Goal: Task Accomplishment & Management: Complete application form

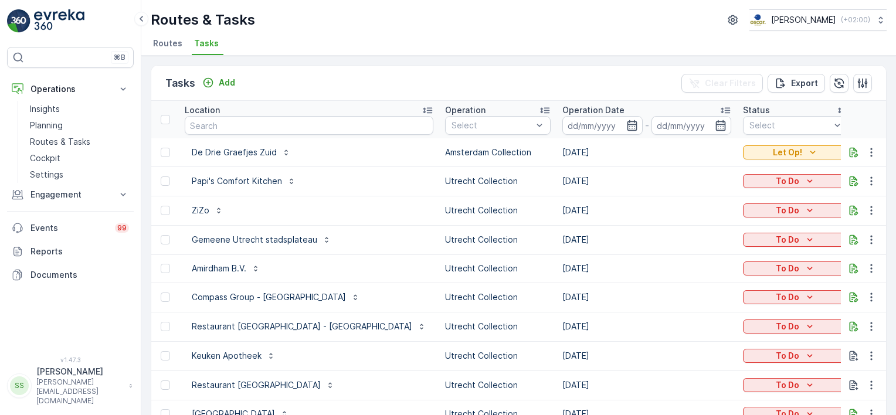
click at [298, 78] on div "Tasks Add Clear Filters Export" at bounding box center [518, 83] width 735 height 35
click at [626, 125] on icon "button" at bounding box center [632, 126] width 12 height 12
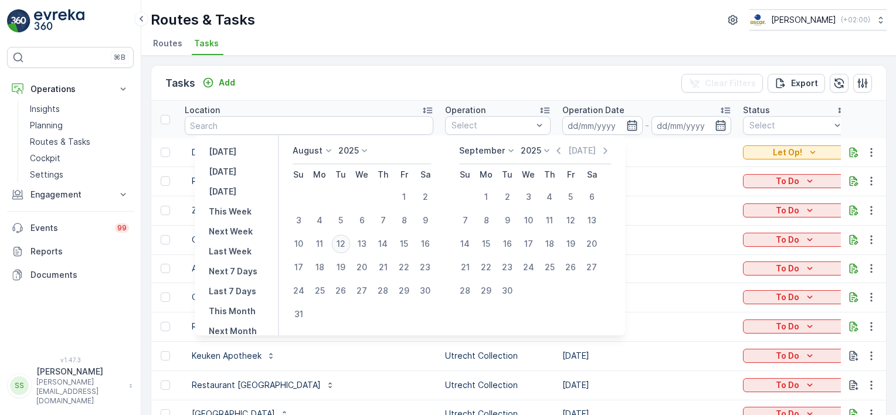
click at [344, 244] on div "12" at bounding box center [340, 243] width 19 height 19
type input "[DATE]"
click at [384, 77] on div "Tasks Add Clear Filters Export" at bounding box center [518, 83] width 735 height 35
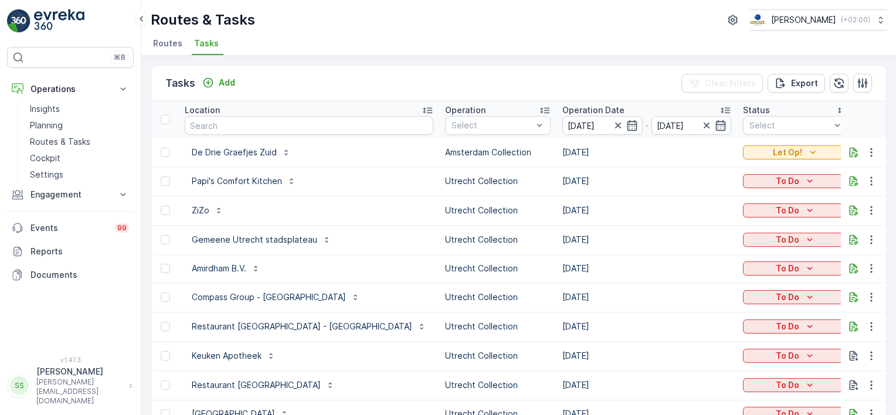
type input "[DATE]"
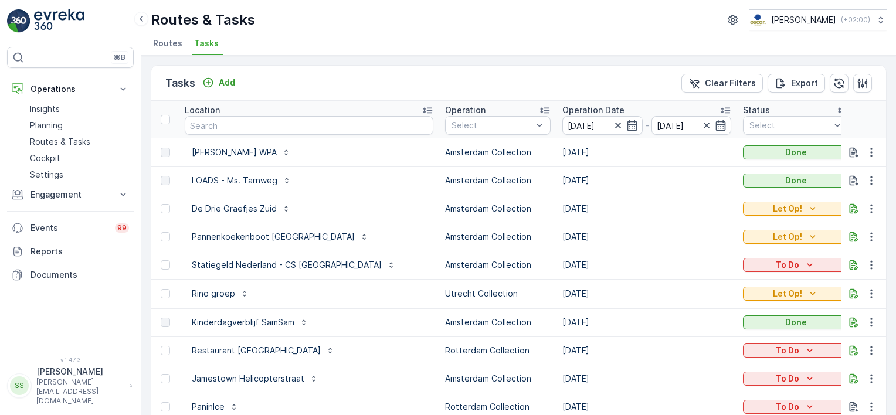
click at [164, 45] on span "Routes" at bounding box center [167, 44] width 29 height 12
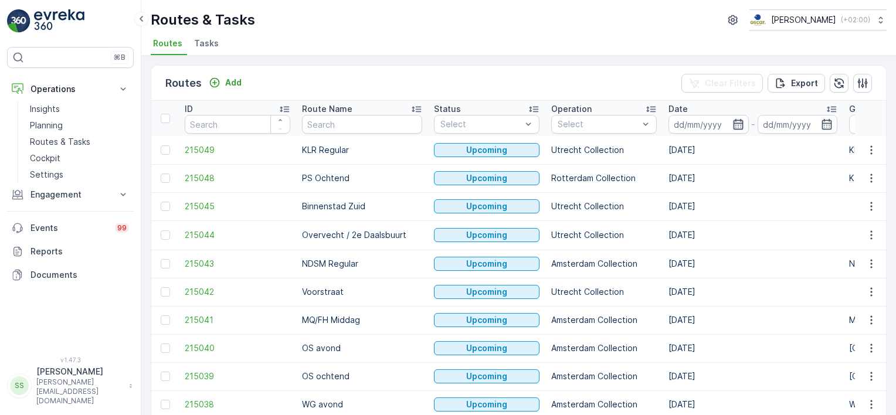
click at [733, 123] on icon "button" at bounding box center [738, 124] width 10 height 11
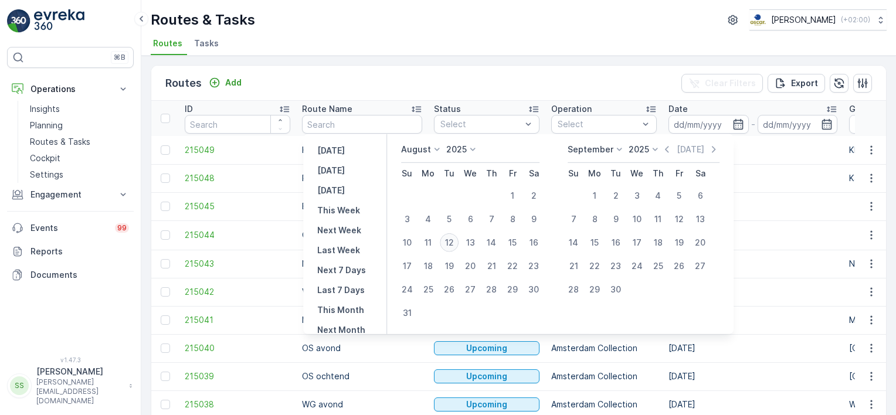
click at [451, 239] on div "12" at bounding box center [449, 242] width 19 height 19
type input "[DATE]"
click at [566, 83] on div "Routes Add Clear Filters Export" at bounding box center [518, 83] width 735 height 35
type input "[DATE]"
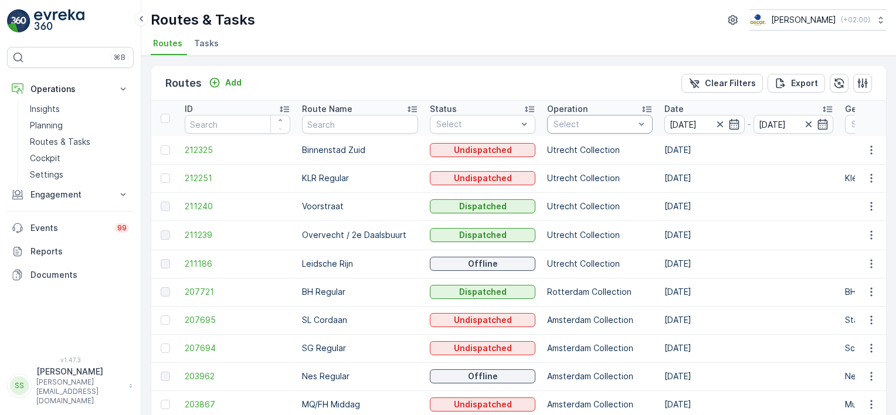
click at [572, 121] on div at bounding box center [593, 124] width 83 height 9
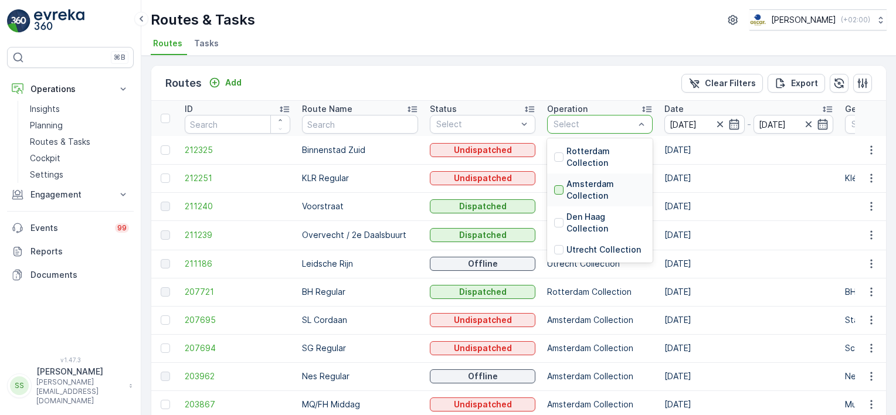
click at [554, 191] on div at bounding box center [558, 189] width 9 height 9
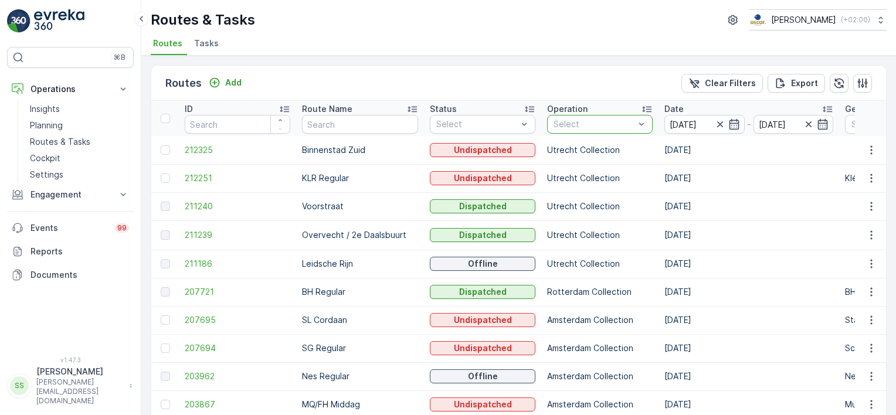
click at [587, 91] on div "Routes Add Clear Filters Export" at bounding box center [518, 83] width 735 height 35
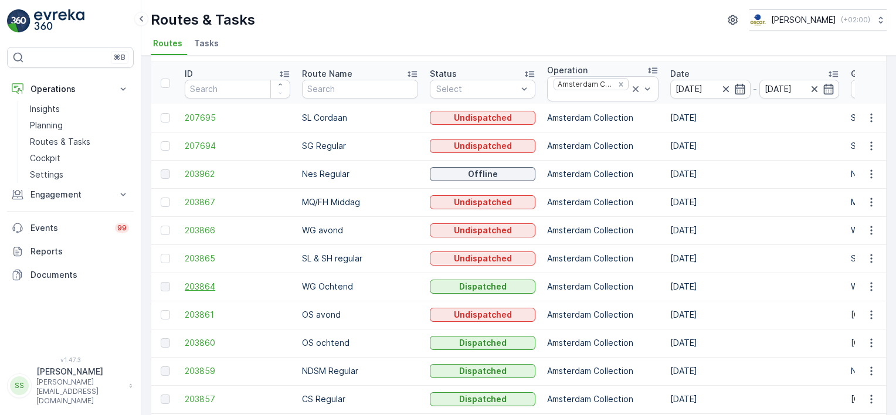
scroll to position [59, 0]
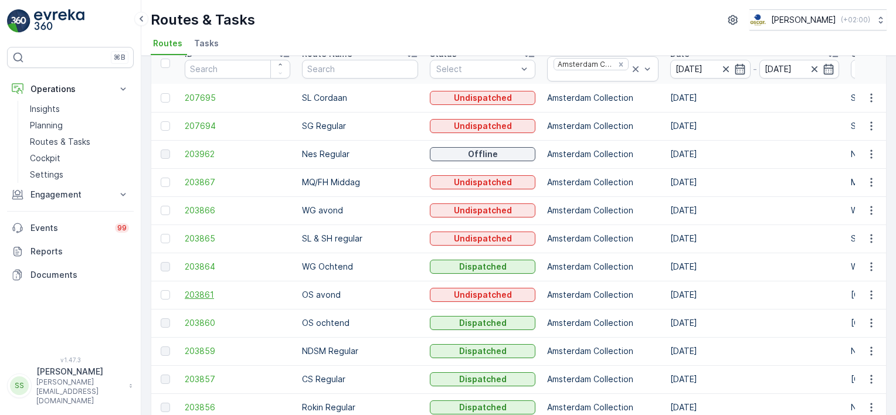
click at [202, 294] on span "203861" at bounding box center [238, 295] width 106 height 12
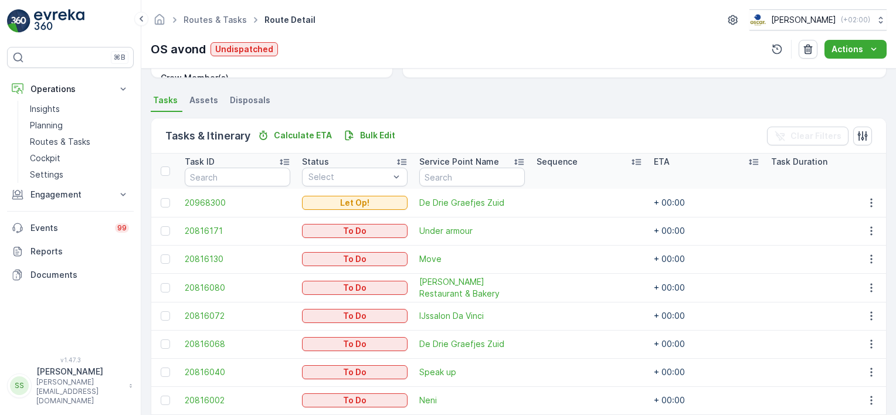
scroll to position [287, 0]
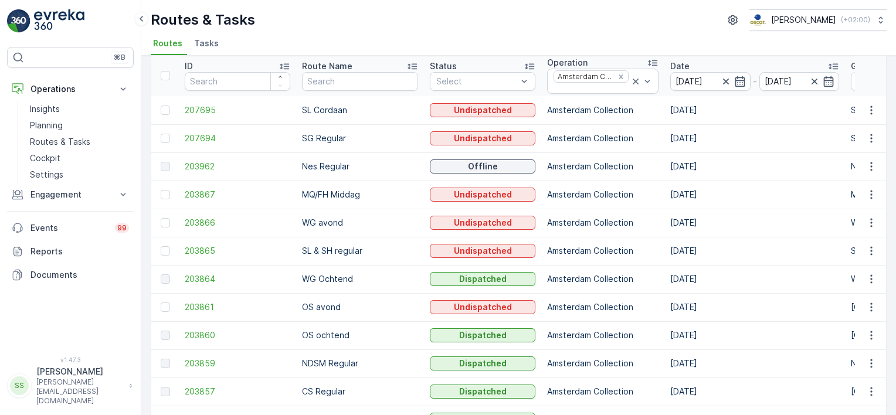
scroll to position [59, 0]
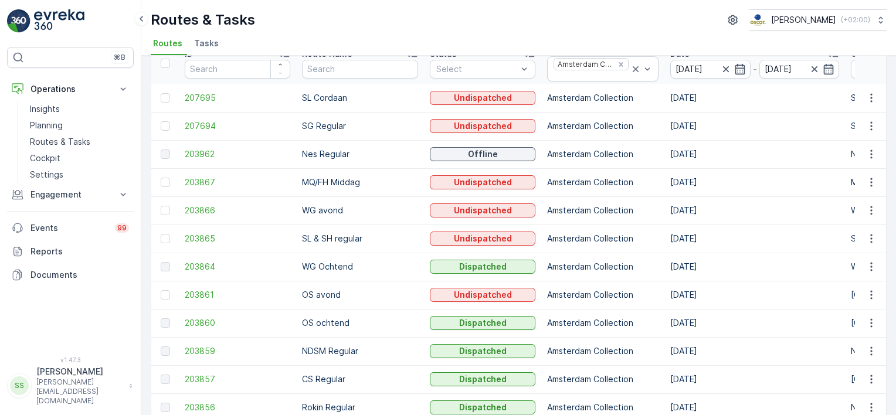
drag, startPoint x: 186, startPoint y: 181, endPoint x: 117, endPoint y: 206, distance: 73.8
click at [186, 181] on span "203867" at bounding box center [238, 182] width 106 height 12
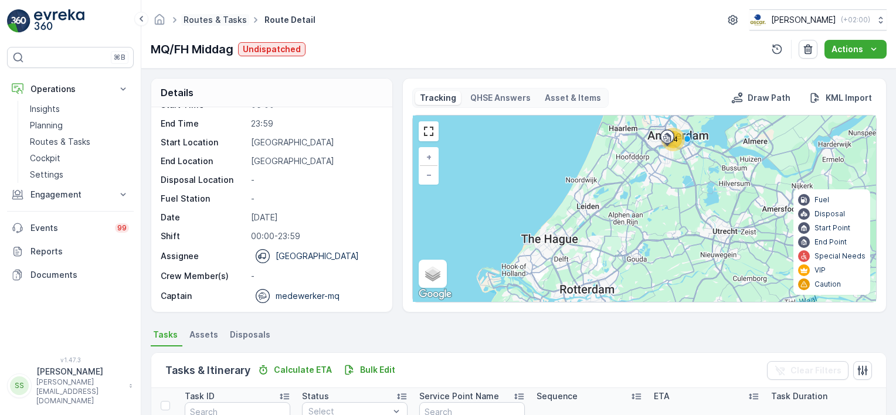
click at [219, 18] on link "Routes & Tasks" at bounding box center [214, 20] width 63 height 10
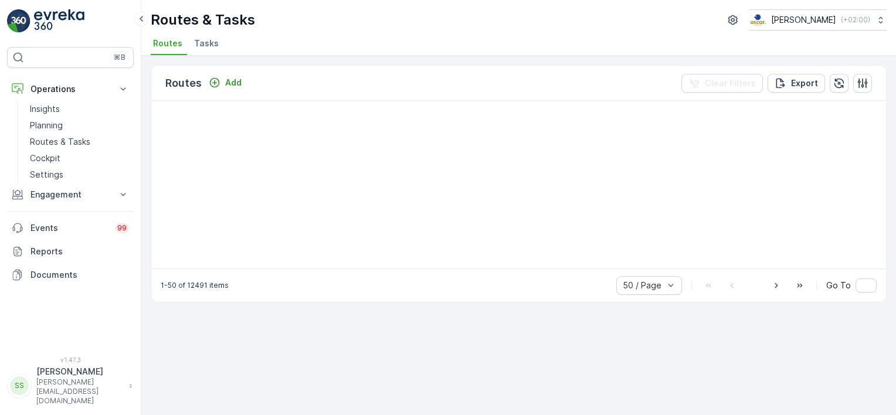
click at [352, 47] on ul "Routes Tasks" at bounding box center [514, 45] width 726 height 20
click at [200, 47] on span "Tasks" at bounding box center [206, 44] width 25 height 12
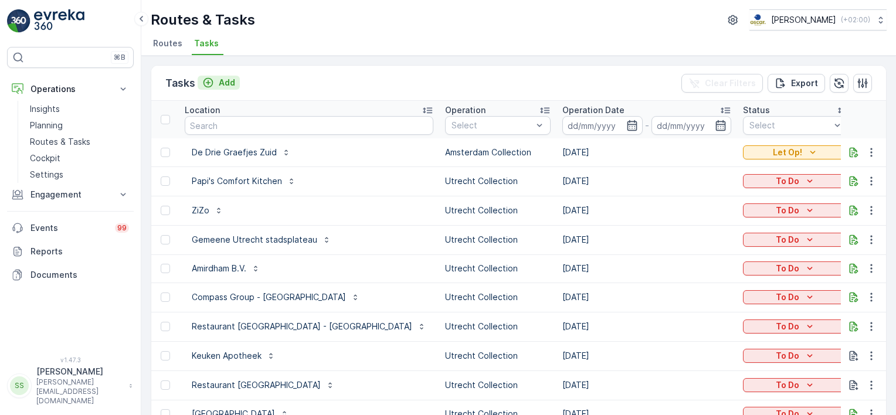
click at [227, 82] on p "Add" at bounding box center [227, 83] width 16 height 12
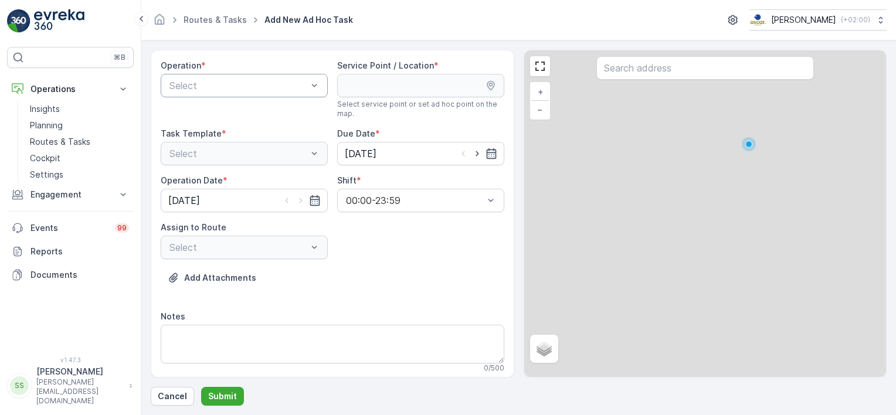
click at [260, 83] on div at bounding box center [238, 85] width 140 height 11
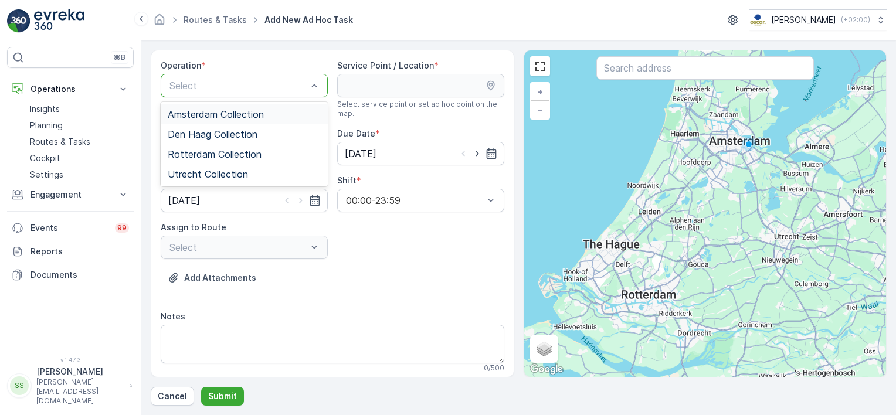
click at [220, 112] on span "Amsterdam Collection" at bounding box center [216, 114] width 96 height 11
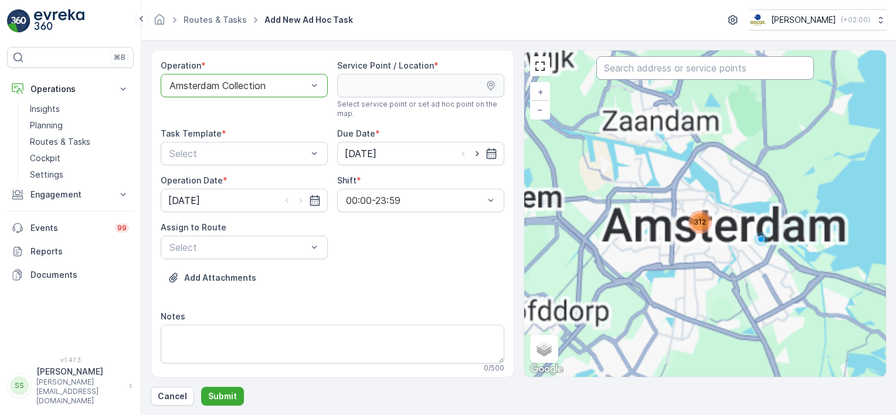
click at [661, 70] on input "text" at bounding box center [704, 67] width 217 height 23
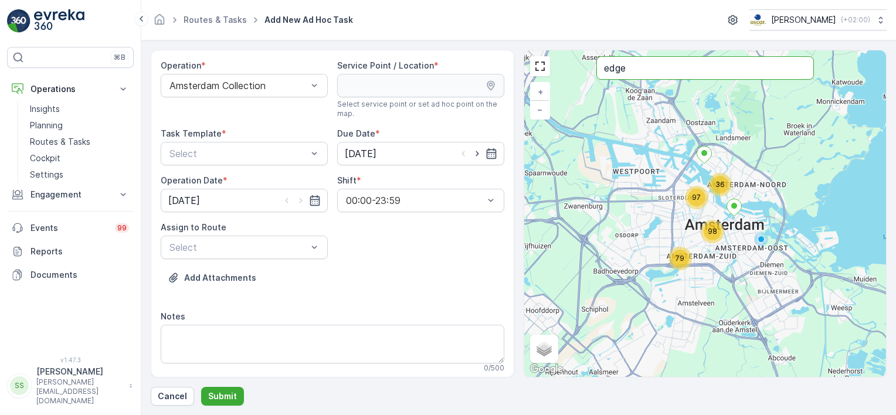
type input "edge"
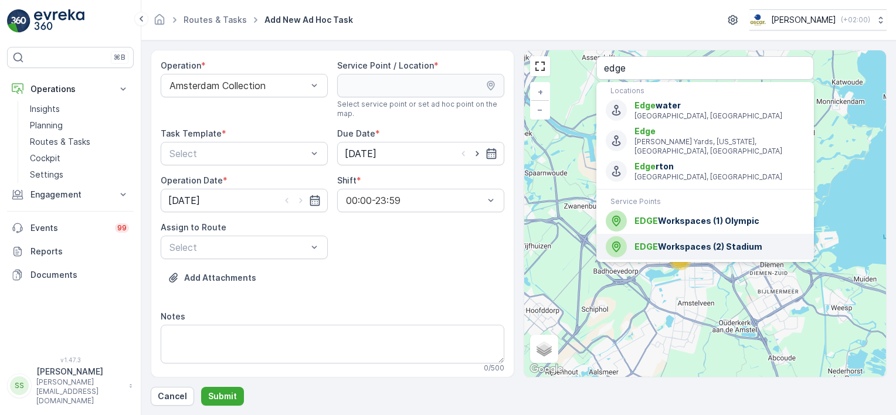
click at [710, 241] on span "EDGE Workspaces (2) Stadium" at bounding box center [719, 247] width 170 height 12
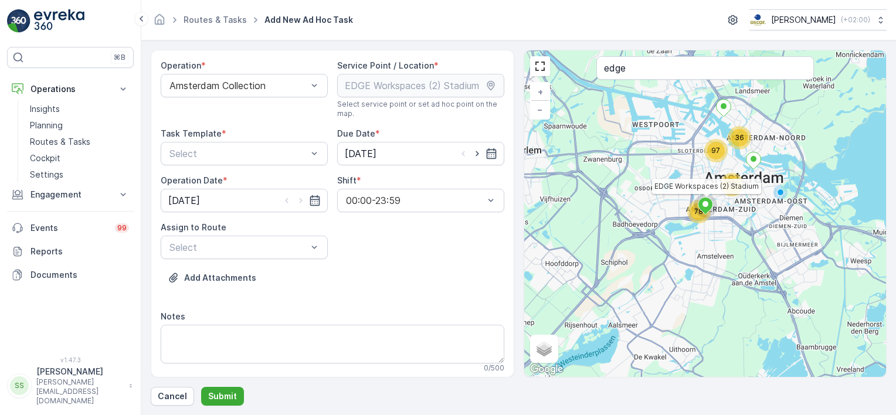
click at [362, 266] on div "Operation * Amsterdam Collection Service Point / Location * Select service poin…" at bounding box center [333, 221] width 344 height 322
click at [243, 153] on div at bounding box center [238, 153] width 140 height 11
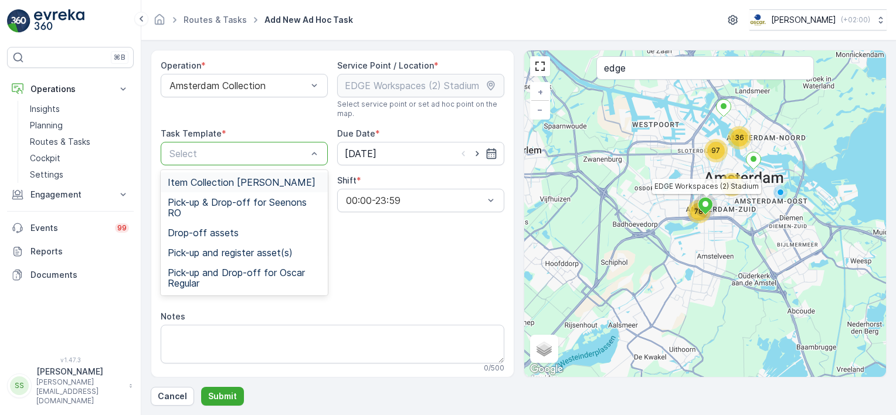
click at [196, 183] on span "Item Collection [PERSON_NAME]" at bounding box center [242, 182] width 148 height 11
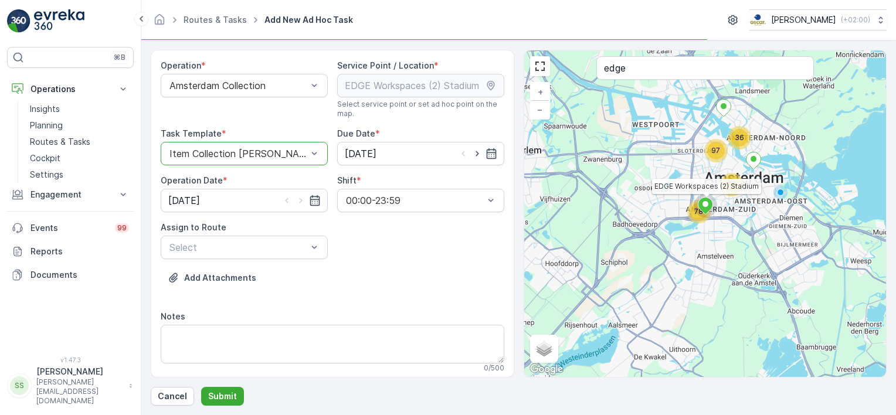
click at [420, 256] on div "Operation * Amsterdam Collection Service Point / Location * Select service poin…" at bounding box center [333, 221] width 344 height 322
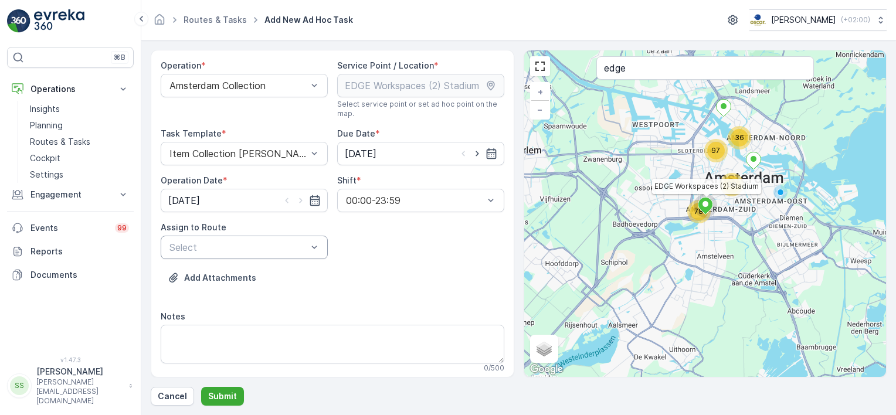
click at [237, 245] on div at bounding box center [238, 247] width 140 height 11
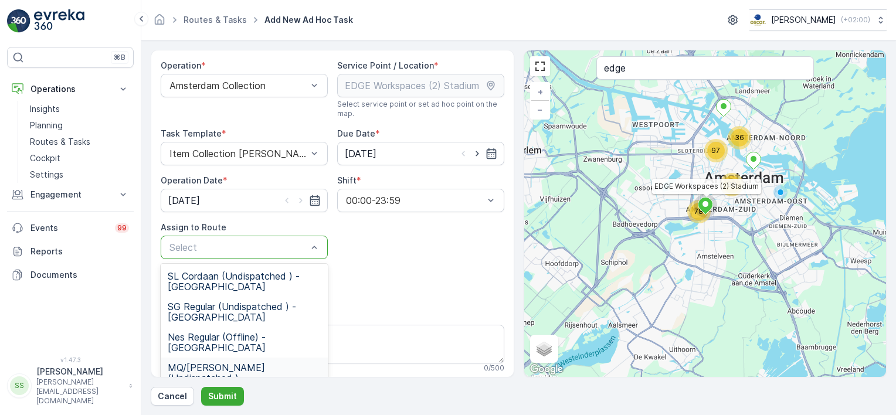
click at [222, 368] on span "MQ/[PERSON_NAME] (Undispatched ) - [GEOGRAPHIC_DATA]" at bounding box center [244, 378] width 153 height 32
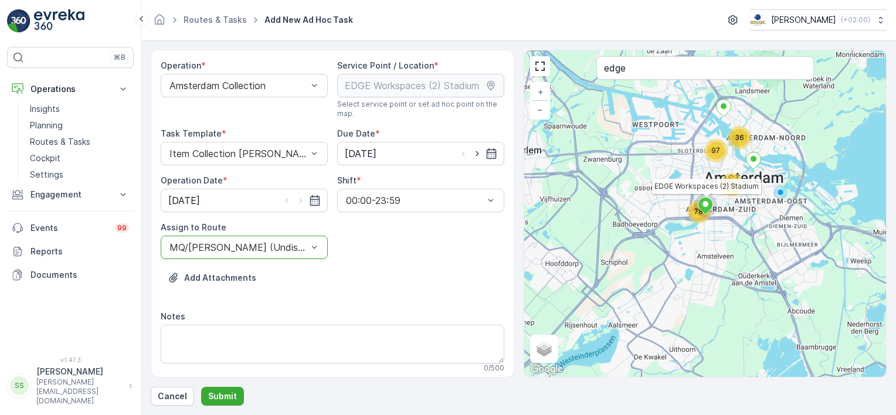
click at [396, 266] on div "Operation * Amsterdam Collection Service Point / Location * Select service poin…" at bounding box center [333, 355] width 344 height 591
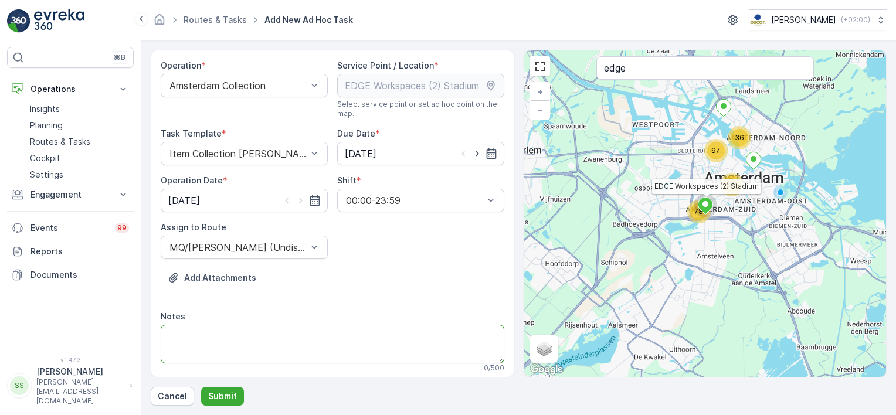
click at [218, 329] on textarea "Notes" at bounding box center [333, 344] width 344 height 39
type textarea "Please take wooden pallet"
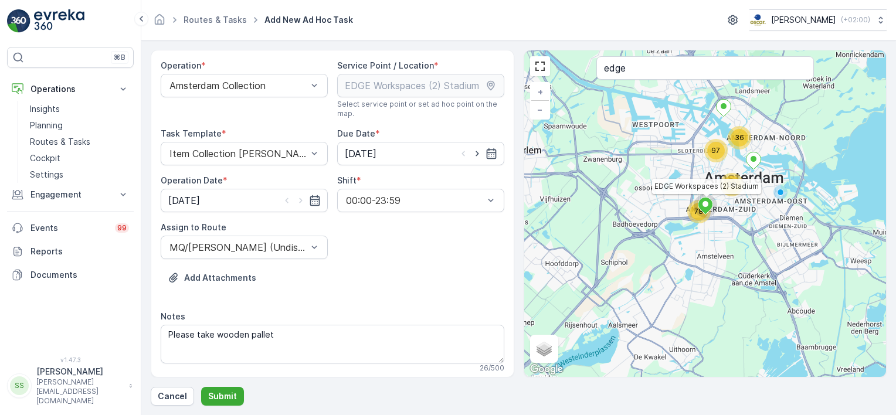
click at [356, 272] on div "Add Attachments" at bounding box center [333, 284] width 344 height 33
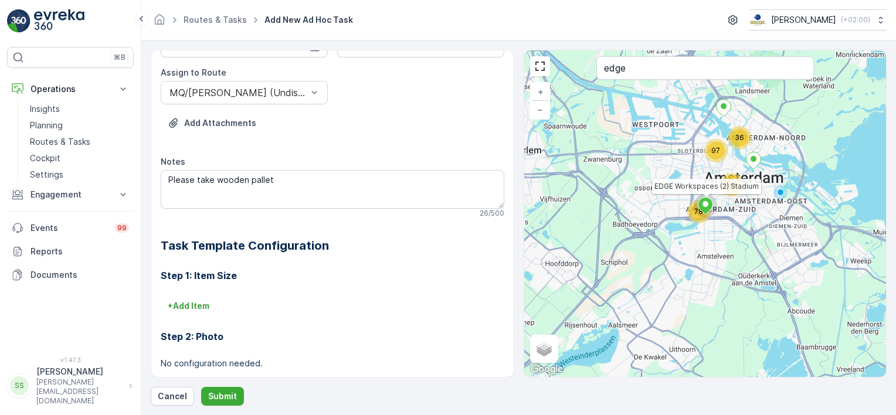
scroll to position [176, 0]
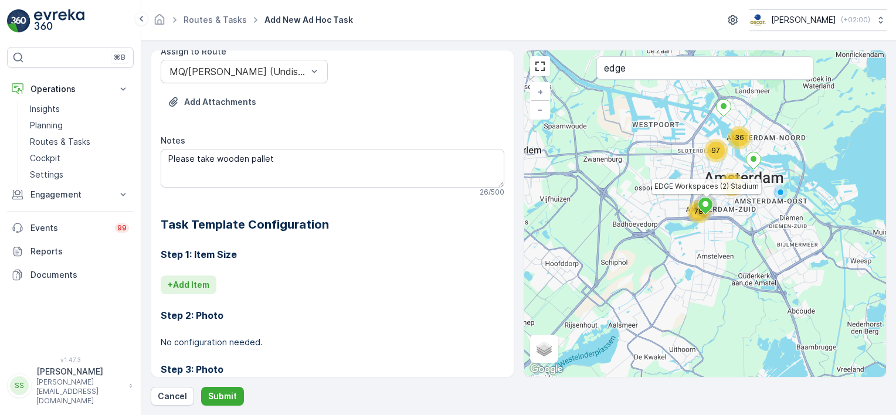
click at [181, 281] on p "+ Add Item" at bounding box center [189, 285] width 42 height 12
click at [212, 298] on div at bounding box center [298, 301] width 260 height 11
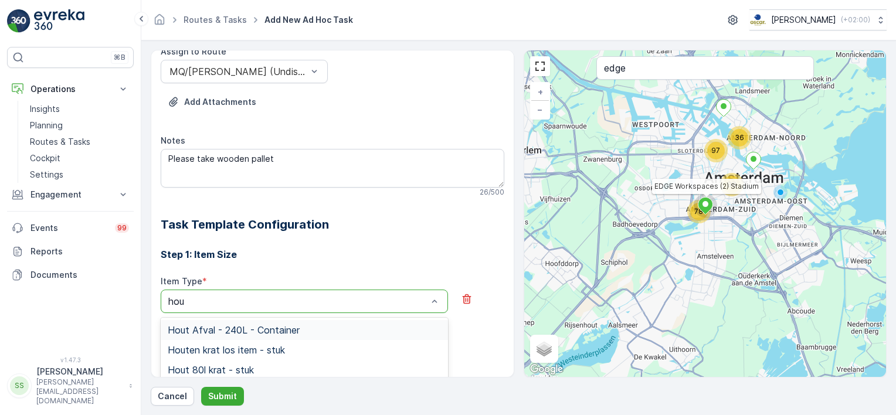
type input "hout"
click at [226, 328] on span "Hout Afval - 240L - Container" at bounding box center [234, 330] width 132 height 11
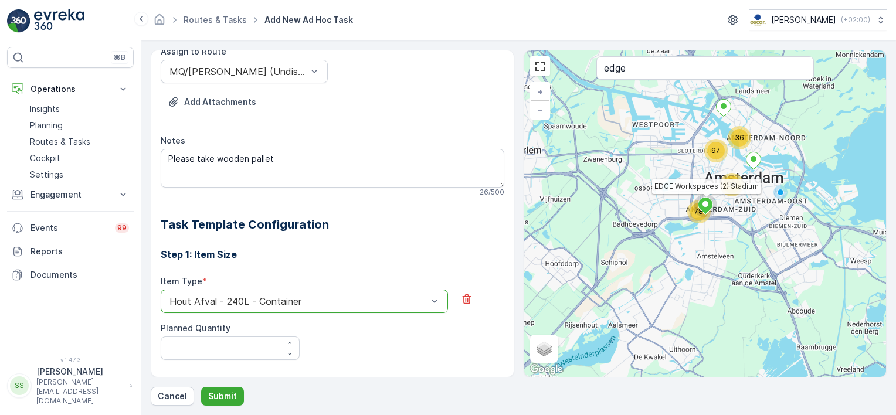
click at [290, 254] on h3 "Step 1: Item Size" at bounding box center [333, 254] width 344 height 14
click at [225, 352] on Quantity "Planned Quantity" at bounding box center [230, 347] width 139 height 23
type Quantity "1"
click at [356, 222] on h2 "Task Template Configuration" at bounding box center [333, 225] width 344 height 18
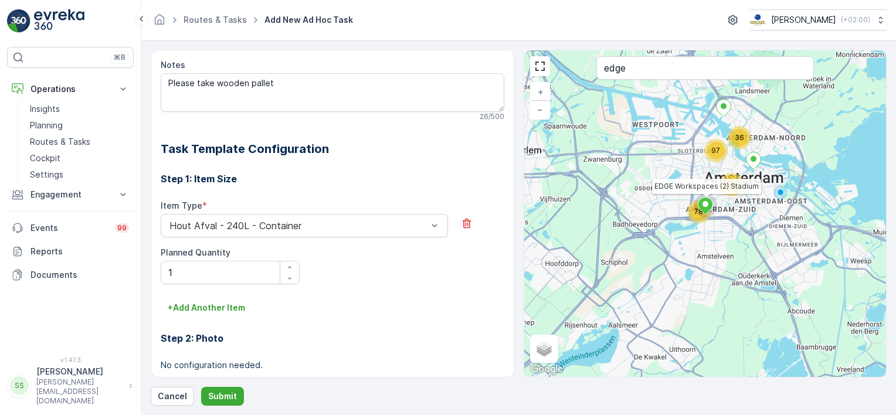
scroll to position [352, 0]
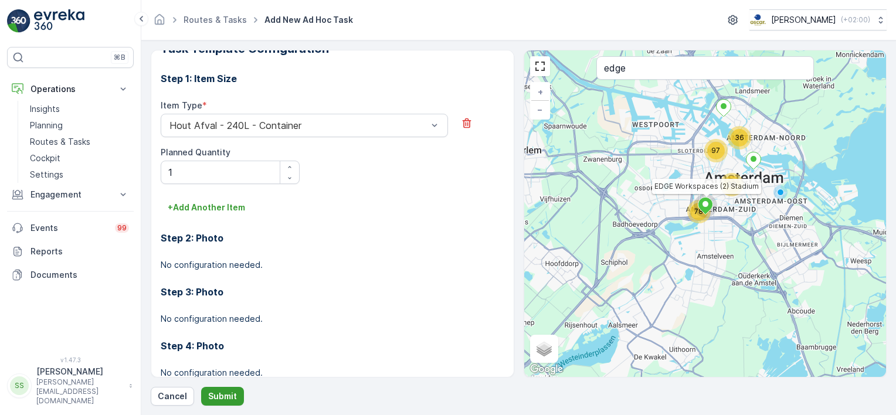
click at [220, 401] on p "Submit" at bounding box center [222, 396] width 29 height 12
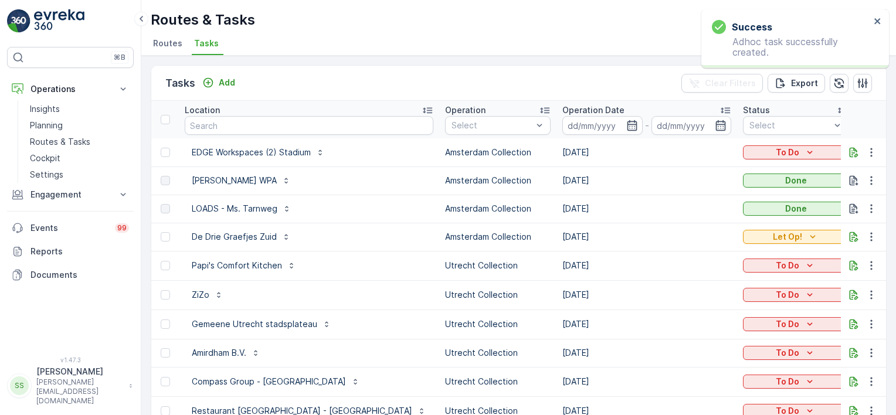
click at [458, 76] on div "Tasks Add Clear Filters Export" at bounding box center [518, 83] width 735 height 35
click at [776, 155] on p "To Do" at bounding box center [787, 153] width 23 height 12
click at [746, 164] on span "Let Op!" at bounding box center [747, 169] width 29 height 12
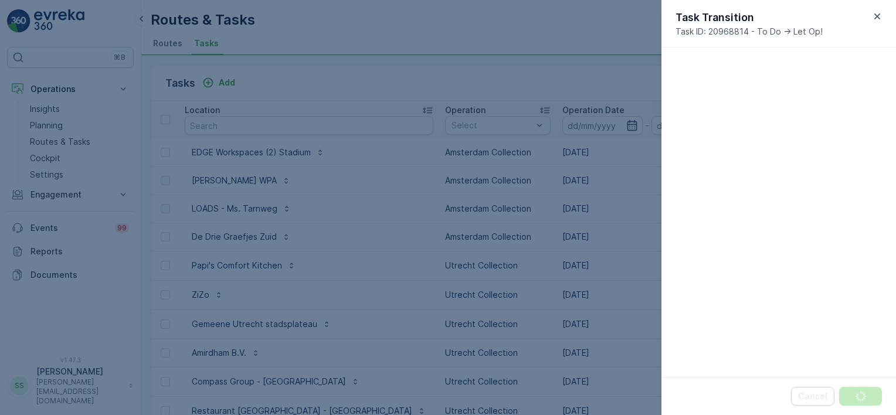
click at [505, 27] on div at bounding box center [448, 207] width 896 height 415
